Goal: Transaction & Acquisition: Purchase product/service

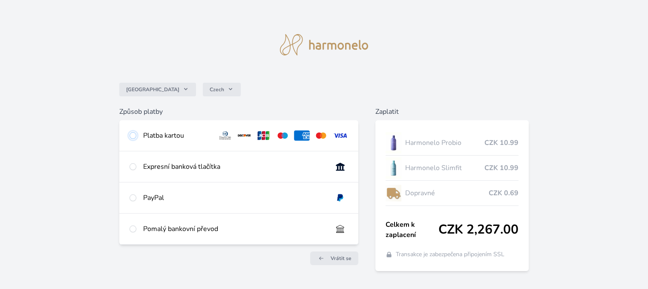
click at [133, 137] on input "radio" at bounding box center [132, 135] width 7 height 7
radio input "true"
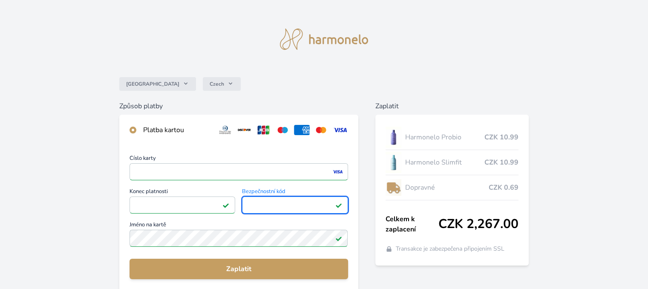
scroll to position [85, 0]
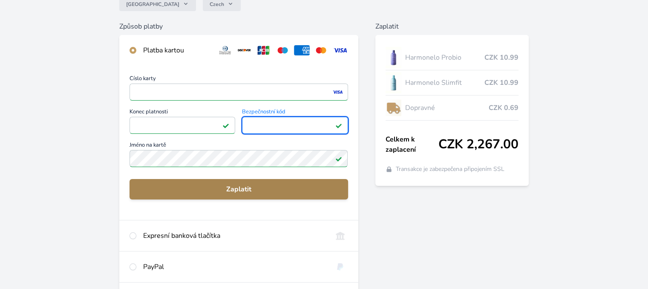
click at [242, 187] on span "Zaplatit" at bounding box center [238, 189] width 204 height 10
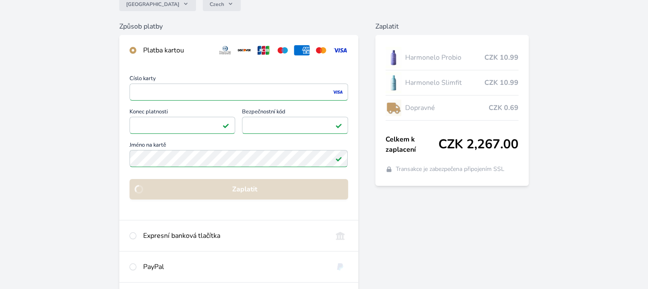
scroll to position [82, 0]
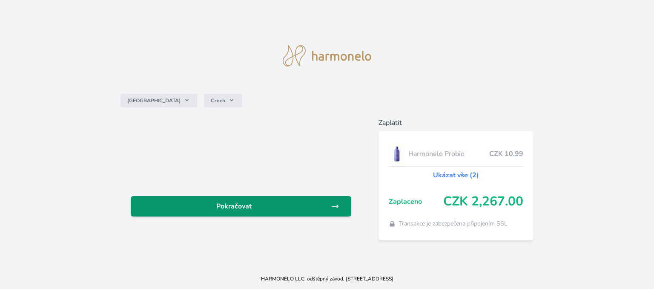
click at [235, 202] on span "Pokračovat" at bounding box center [234, 206] width 193 height 10
